Goal: Information Seeking & Learning: Learn about a topic

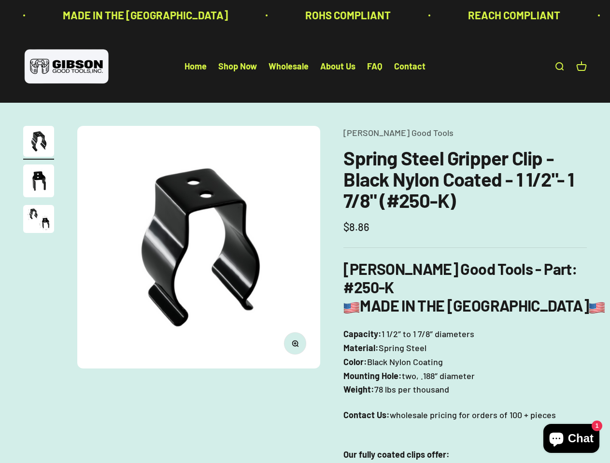
click at [305, 232] on img at bounding box center [198, 247] width 243 height 243
click at [198, 247] on img at bounding box center [198, 247] width 243 height 243
click at [295, 343] on icon "button" at bounding box center [295, 343] width 2 height 2
click at [39, 143] on img "Go to item 1" at bounding box center [38, 141] width 31 height 31
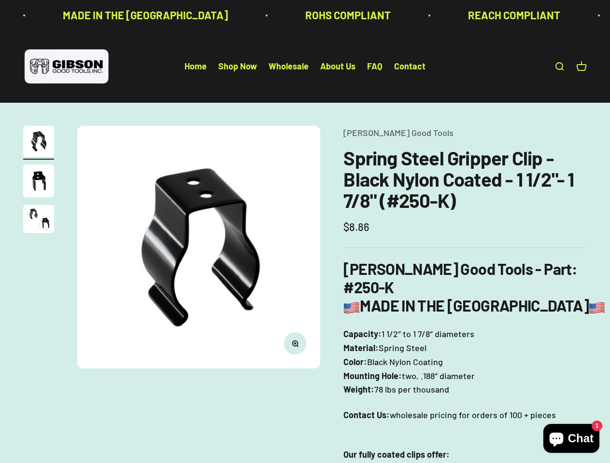
click at [39, 182] on img "Go to item 2" at bounding box center [38, 181] width 31 height 33
click at [39, 221] on img "Go to item 3" at bounding box center [38, 219] width 31 height 28
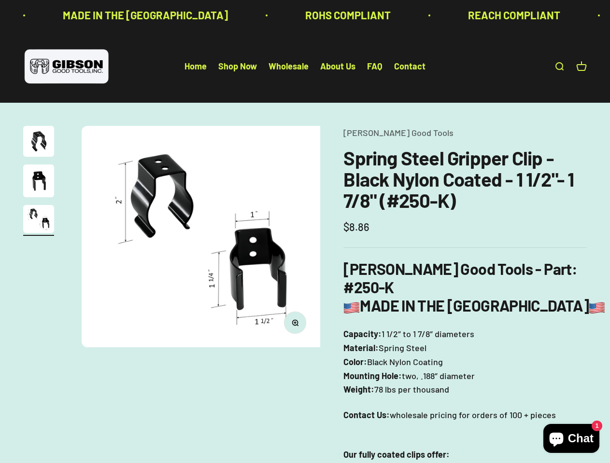
scroll to position [0, 497]
